Goal: Task Accomplishment & Management: Use online tool/utility

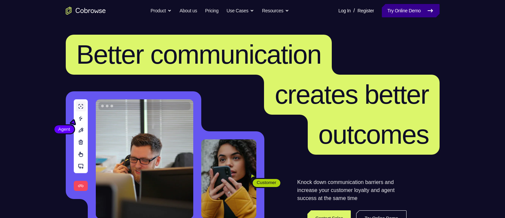
click at [398, 11] on link "Try Online Demo" at bounding box center [410, 10] width 57 height 13
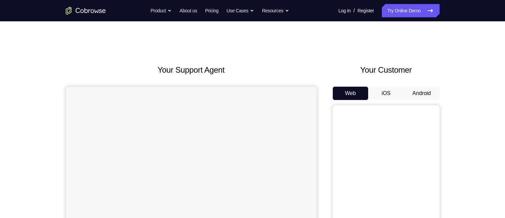
click at [427, 95] on button "Android" at bounding box center [422, 93] width 36 height 13
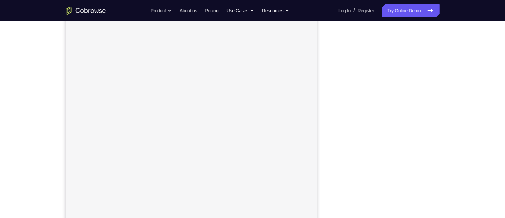
scroll to position [87, 0]
